Goal: Check status: Check status

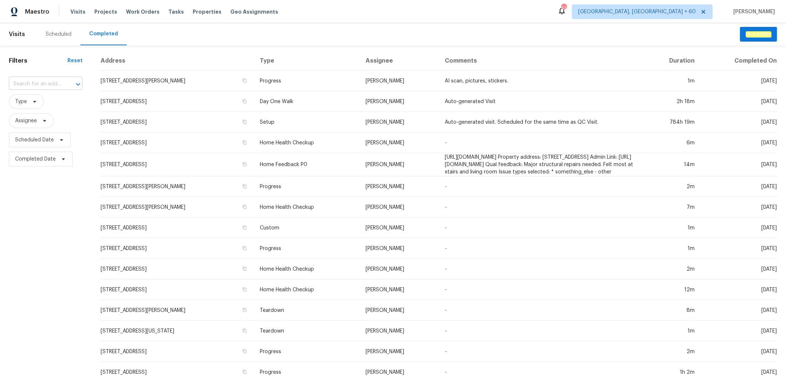
click at [32, 85] on input "text" at bounding box center [35, 83] width 53 height 11
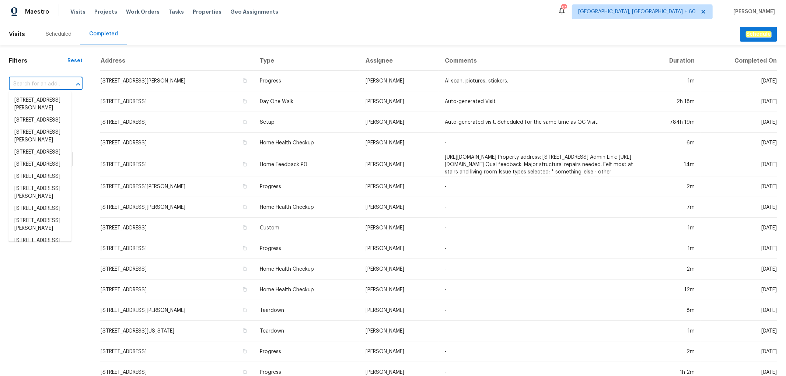
paste input "[STREET_ADDRESS][PERSON_NAME]"
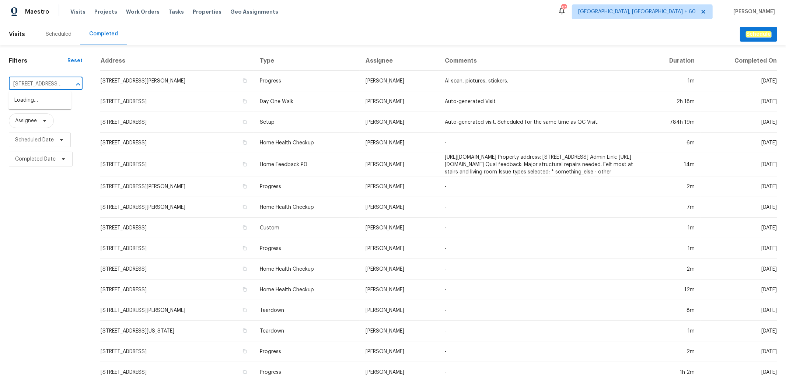
scroll to position [0, 57]
type input "[STREET_ADDRESS][PERSON_NAME]"
click at [45, 101] on li "[STREET_ADDRESS][PERSON_NAME]" at bounding box center [39, 104] width 63 height 20
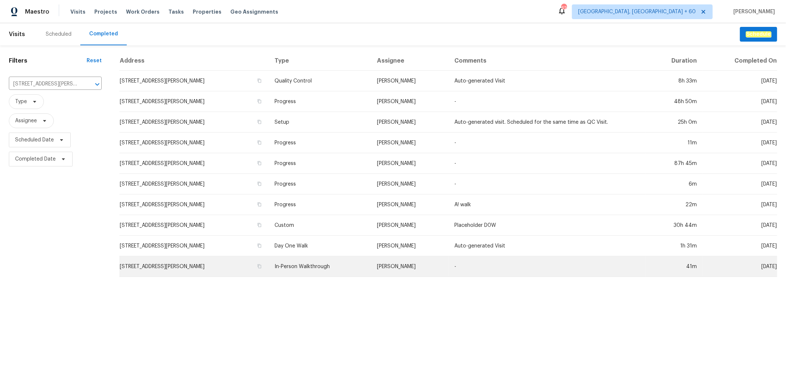
click at [360, 265] on td "In-Person Walkthrough" at bounding box center [320, 266] width 102 height 21
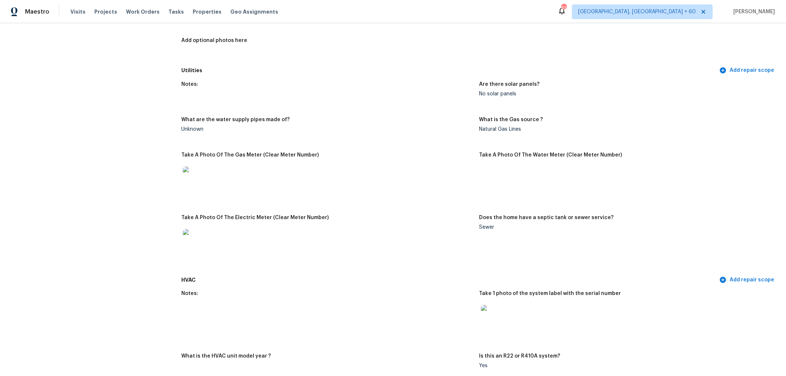
scroll to position [286, 0]
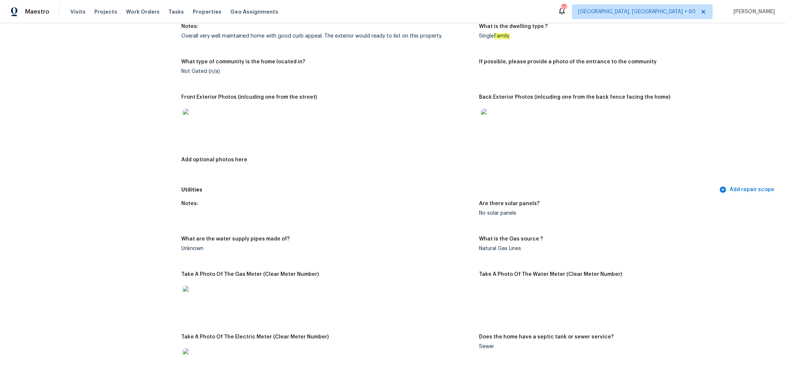
click at [494, 129] on img at bounding box center [493, 121] width 24 height 24
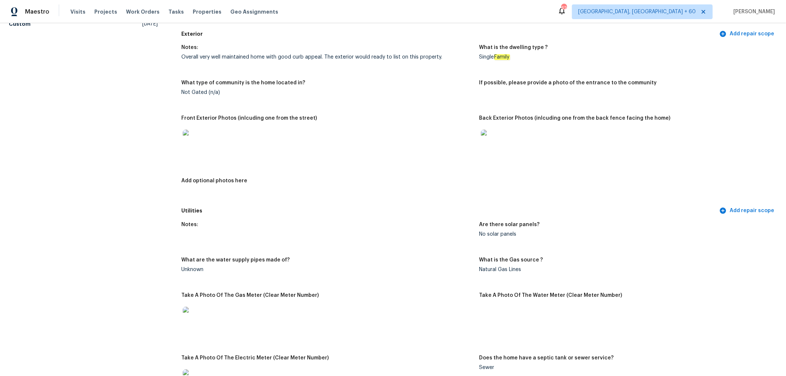
scroll to position [245, 0]
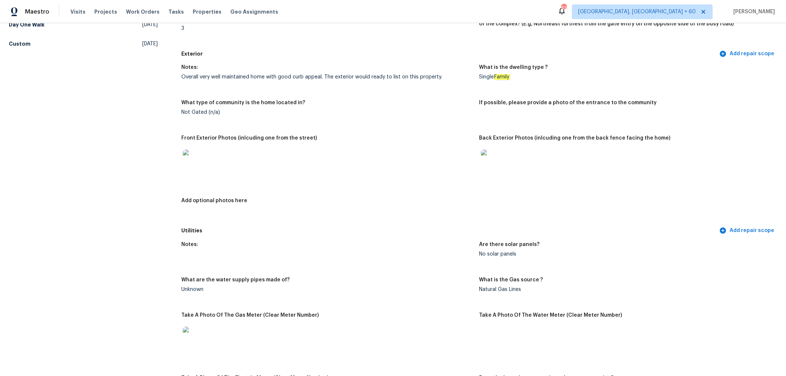
click at [494, 156] on img at bounding box center [493, 162] width 24 height 24
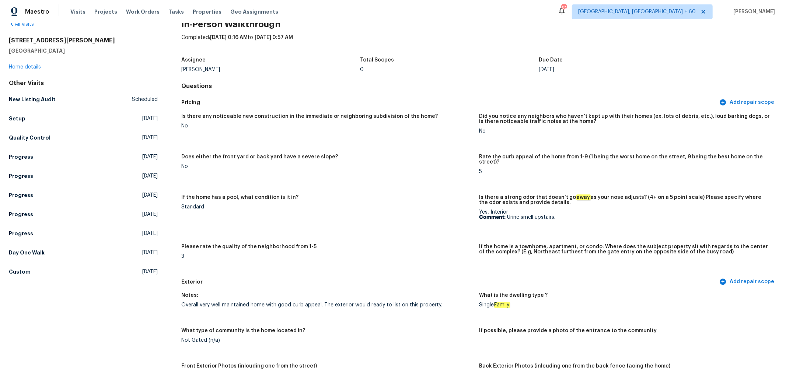
scroll to position [1382, 0]
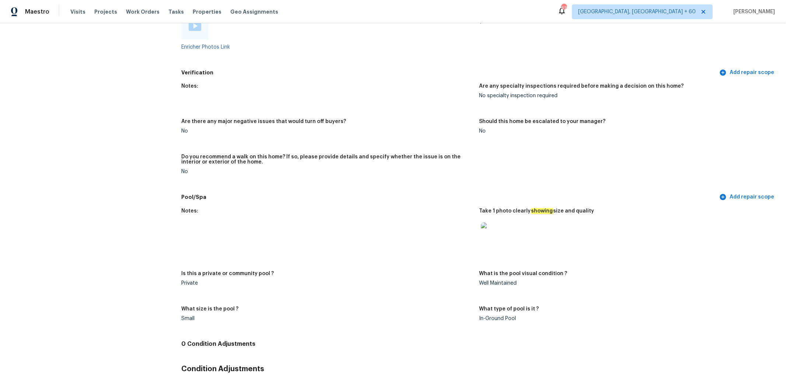
click at [489, 237] on img at bounding box center [493, 235] width 24 height 24
